Goal: Transaction & Acquisition: Book appointment/travel/reservation

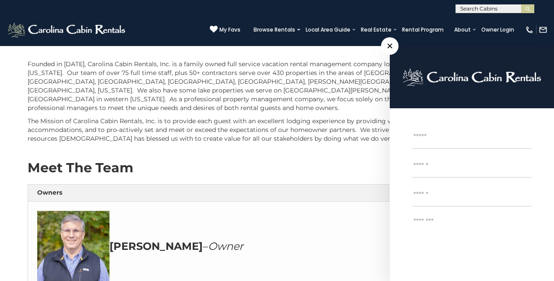
scroll to position [55, 0]
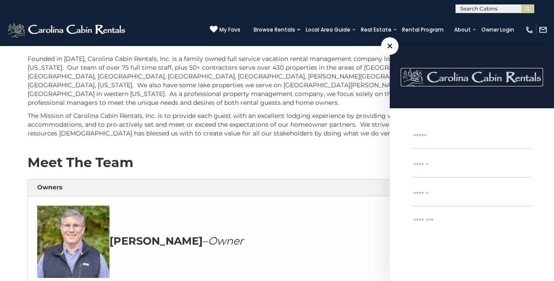
click at [432, 72] on link at bounding box center [472, 77] width 142 height 18
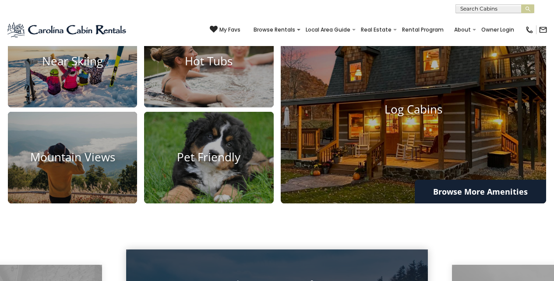
scroll to position [810, 0]
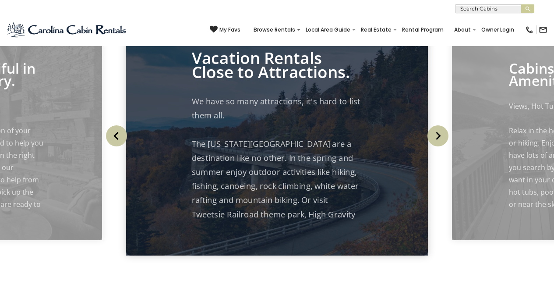
click at [22, 79] on div "Your Adventure Starts Here Arrival Departure Guests Select Guests Guests - 0 +" at bounding box center [277, 175] width 554 height 1970
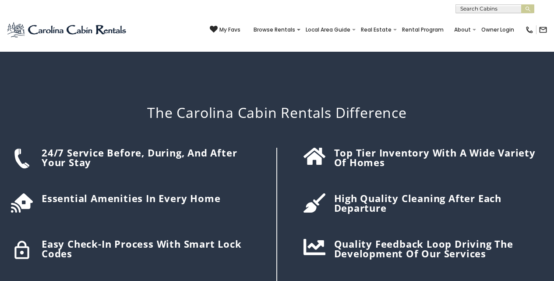
click at [119, 81] on div "The Carolina Cabin Rentals Difference 24/7 Service before, during, and after yo…" at bounding box center [277, 190] width 554 height 276
click at [295, 84] on div "The Carolina Cabin Rentals Difference 24/7 Service before, during, and after yo…" at bounding box center [277, 190] width 554 height 276
click at [295, 101] on div "The Carolina Cabin Rentals Difference 24/7 Service before, during, and after yo…" at bounding box center [277, 190] width 554 height 276
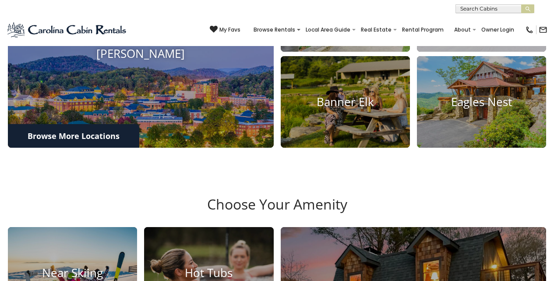
scroll to position [315, 0]
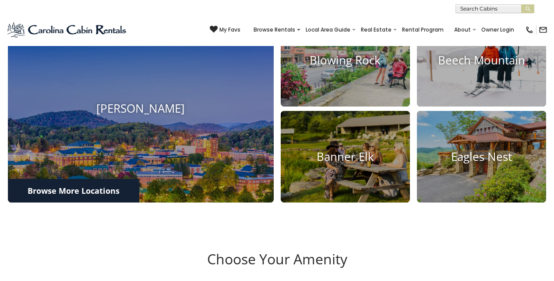
click at [21, 250] on h3 "Choose Your Amenity" at bounding box center [277, 265] width 541 height 31
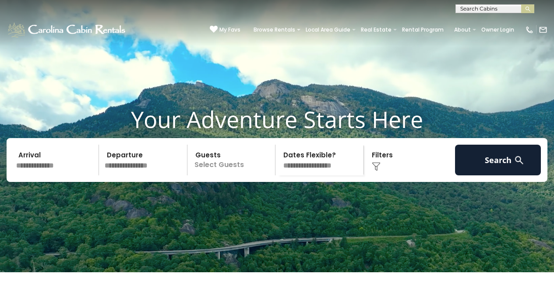
scroll to position [0, 0]
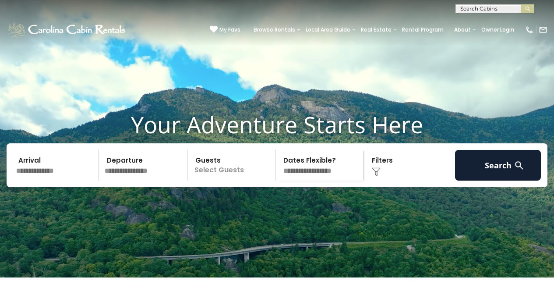
click at [119, 2] on div "**********" at bounding box center [277, 6] width 554 height 13
click at [287, 2] on div "**********" at bounding box center [277, 6] width 554 height 13
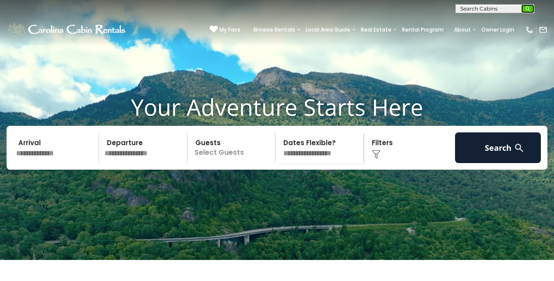
click at [522, 9] on button "submit" at bounding box center [527, 8] width 13 height 9
